Goal: Task Accomplishment & Management: Use online tool/utility

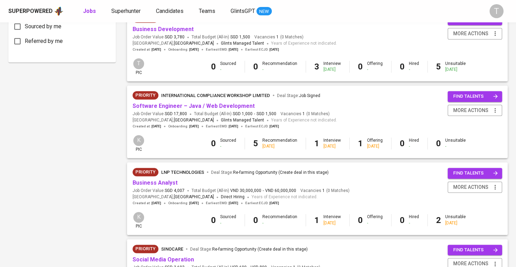
scroll to position [331, 0]
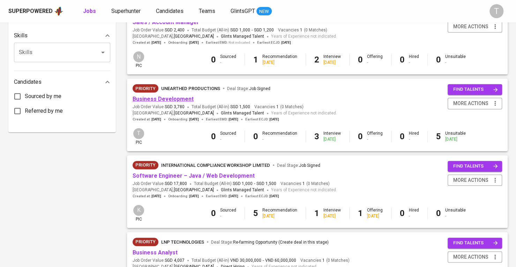
click at [167, 96] on link "Business Development" at bounding box center [163, 99] width 61 height 7
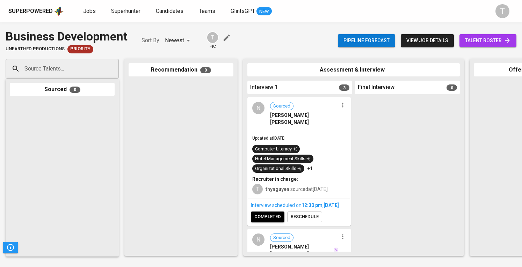
click at [319, 130] on div "Updated at [DATE] Computer Literacy Hotel Management Skills Organizational Skil…" at bounding box center [299, 164] width 102 height 68
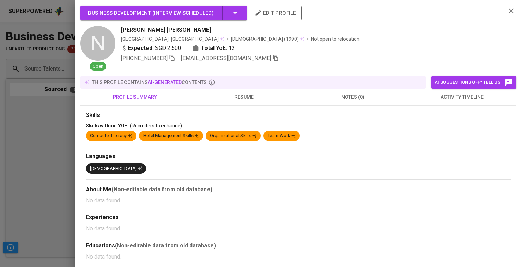
click at [67, 127] on div at bounding box center [261, 133] width 522 height 267
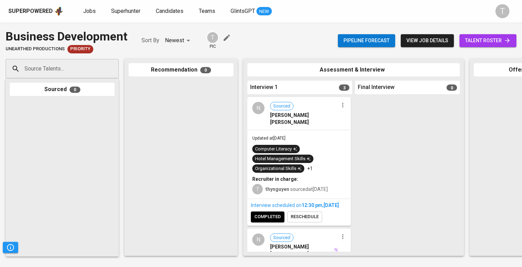
click at [494, 41] on span "talent roster" at bounding box center [488, 40] width 46 height 9
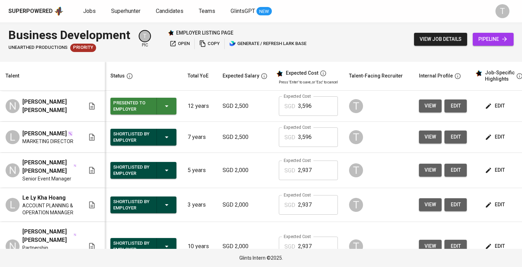
scroll to position [0, 76]
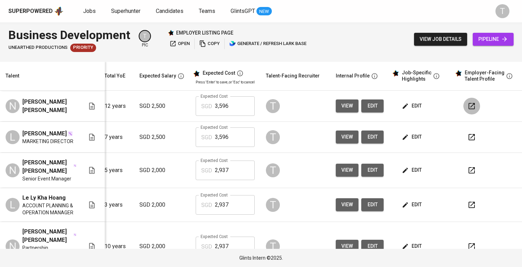
click at [467, 104] on icon "button" at bounding box center [471, 106] width 8 height 8
